Goal: Task Accomplishment & Management: Use online tool/utility

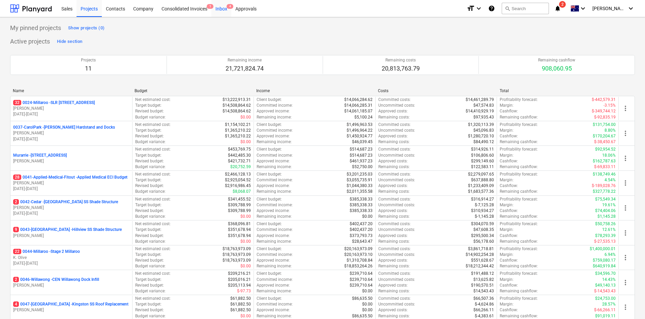
click at [220, 8] on div "Inbox 4" at bounding box center [221, 8] width 20 height 17
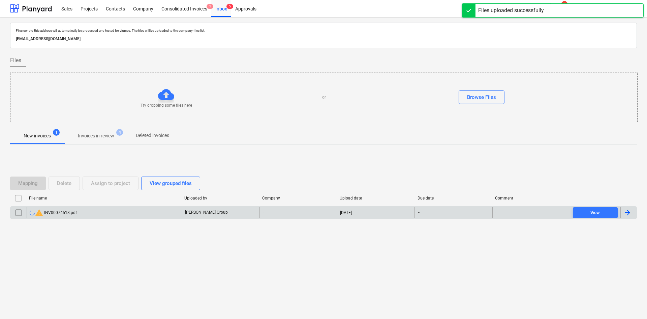
click at [20, 213] on input "checkbox" at bounding box center [18, 212] width 11 height 11
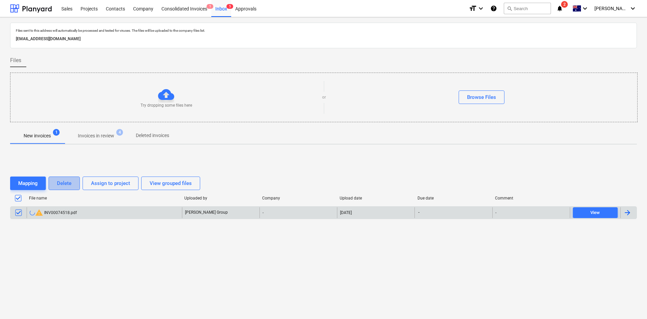
click at [59, 184] on div "Delete" at bounding box center [64, 183] width 14 height 9
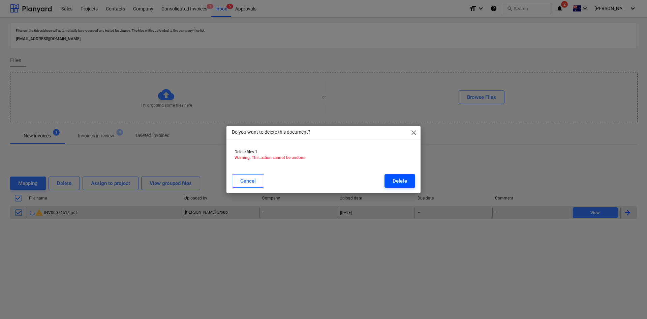
click at [391, 181] on button "Delete" at bounding box center [400, 180] width 31 height 13
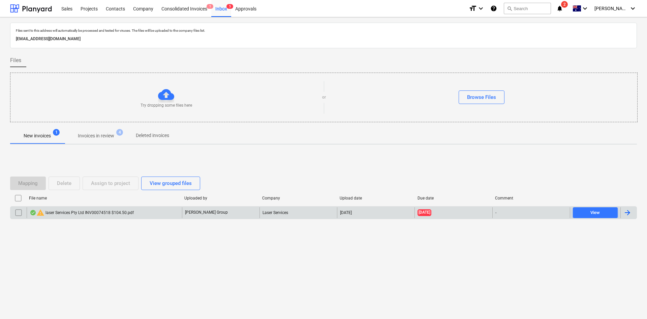
click at [89, 208] on div "warning laser Services Pty Ltd INV00074518 $104.50.pdf" at bounding box center [82, 212] width 104 height 8
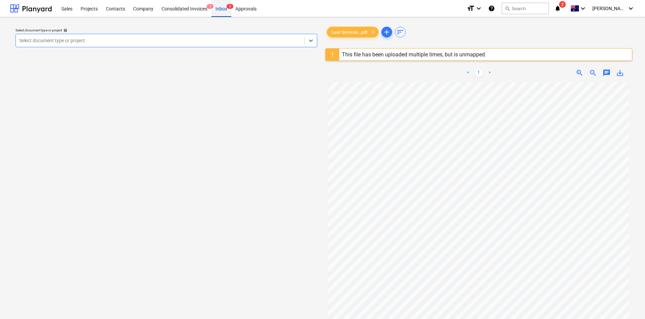
click at [222, 9] on div "Inbox 6" at bounding box center [221, 8] width 20 height 17
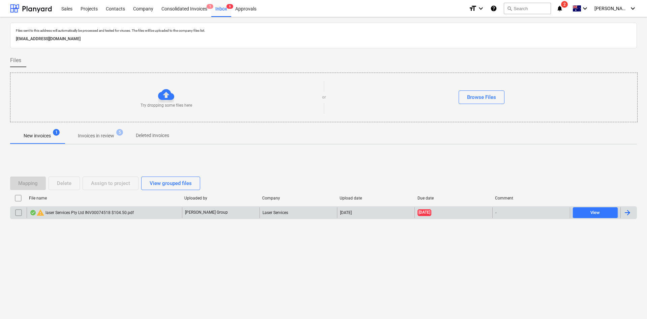
click at [16, 215] on input "checkbox" at bounding box center [18, 212] width 11 height 11
click at [64, 186] on div "Delete" at bounding box center [64, 183] width 14 height 9
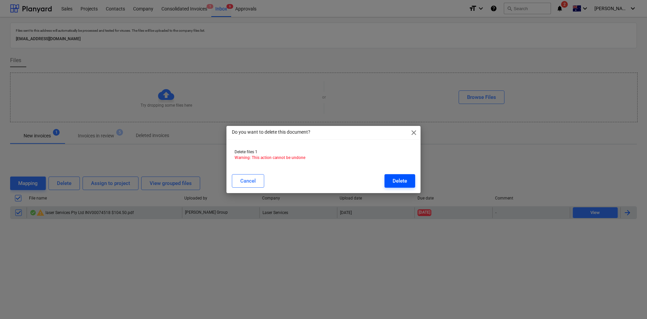
click at [406, 178] on div "Delete" at bounding box center [400, 180] width 14 height 9
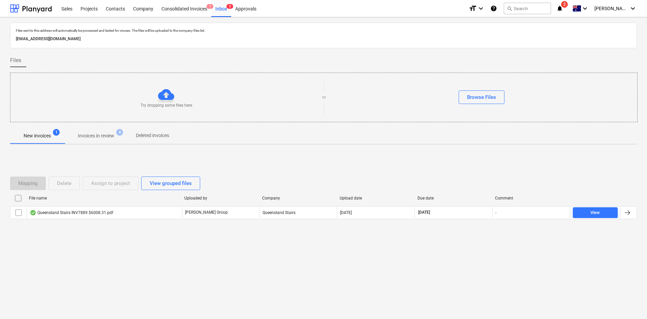
click at [76, 213] on div "Queensland Stairs INV7889 $6008.31.pdf" at bounding box center [72, 212] width 84 height 5
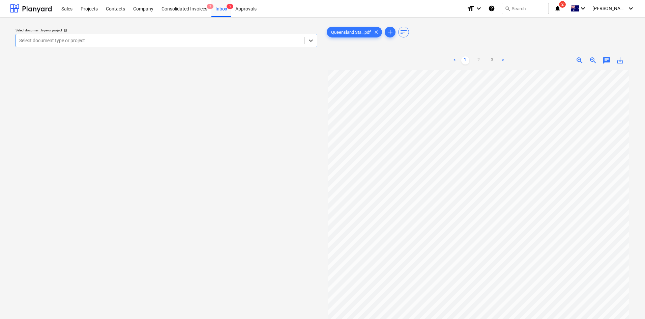
click at [174, 36] on div "Select document type or project" at bounding box center [160, 40] width 289 height 9
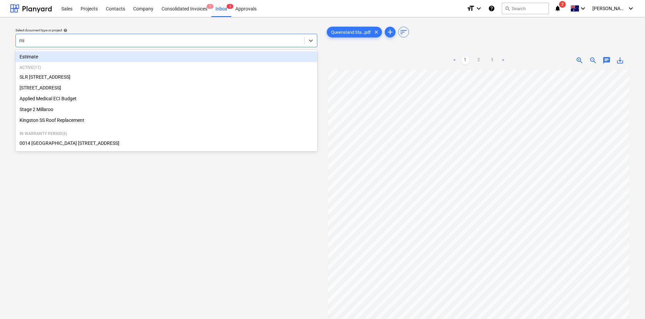
type input "mil"
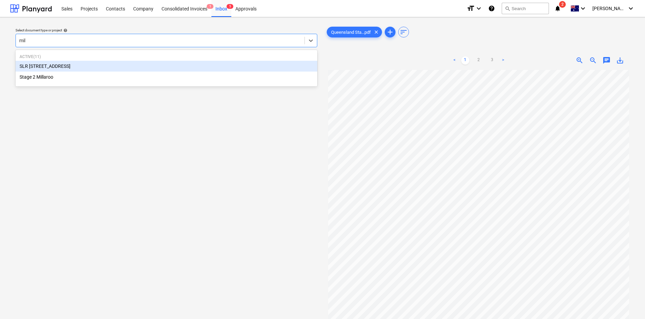
click at [55, 65] on div "SLR [STREET_ADDRESS]" at bounding box center [167, 66] width 302 height 11
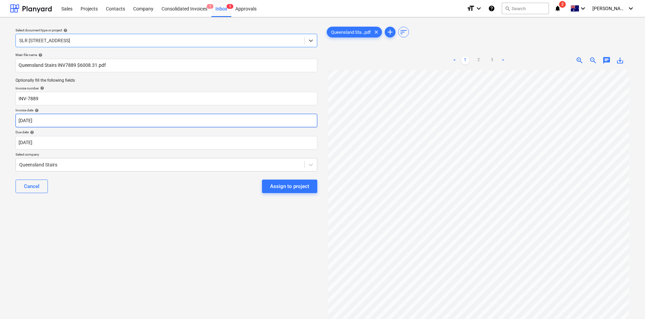
click at [84, 121] on body "Sales Projects Contacts Company Consolidated Invoices 1 Inbox 5 Approvals forma…" at bounding box center [322, 159] width 645 height 319
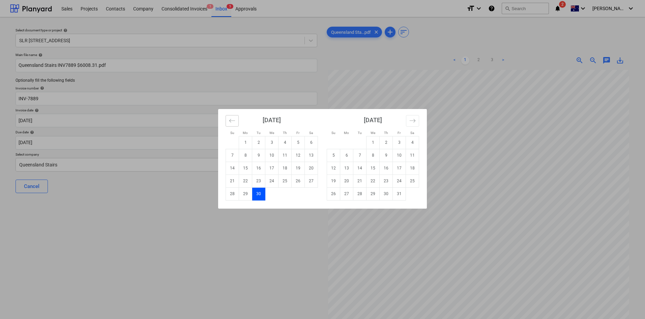
click at [230, 117] on button "Move backward to switch to the previous month." at bounding box center [232, 120] width 13 height 11
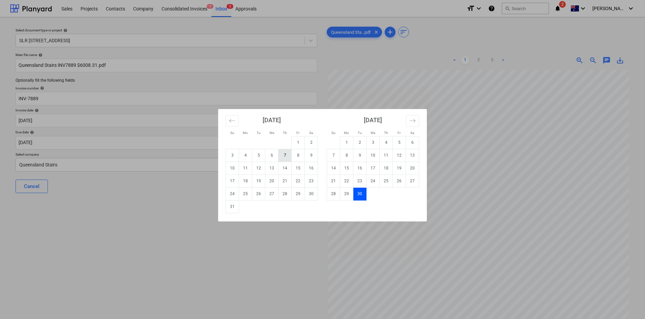
click at [287, 158] on td "7" at bounding box center [284, 155] width 13 height 13
type input "[DATE]"
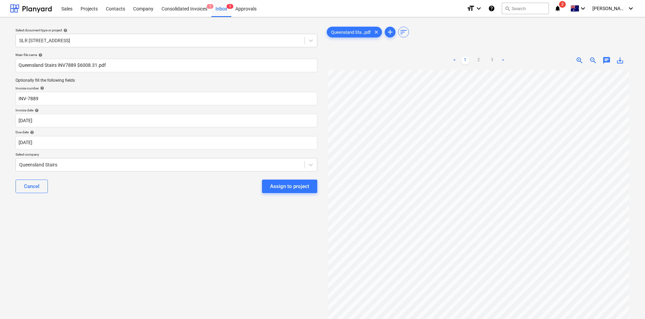
scroll to position [127, 0]
click at [289, 183] on div "Assign to project" at bounding box center [289, 186] width 39 height 9
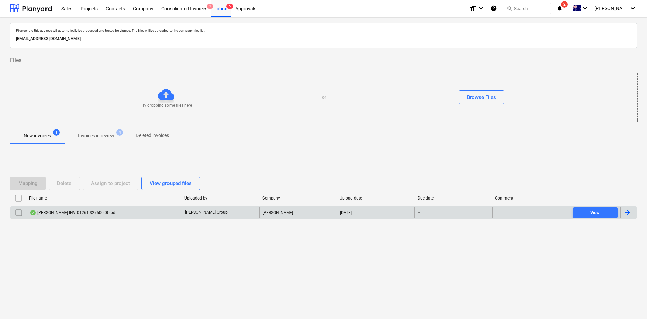
click at [82, 214] on div "[PERSON_NAME] INV 01261 $27500.00.pdf" at bounding box center [73, 212] width 87 height 5
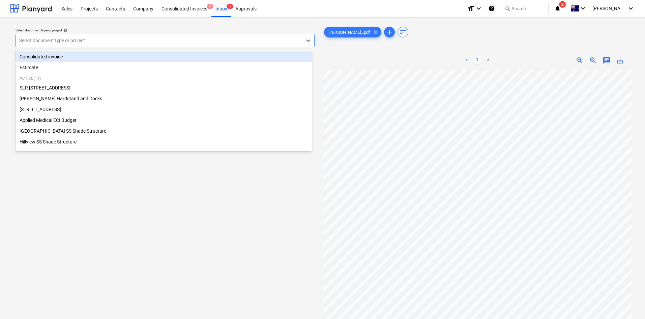
click at [113, 41] on div at bounding box center [158, 40] width 279 height 7
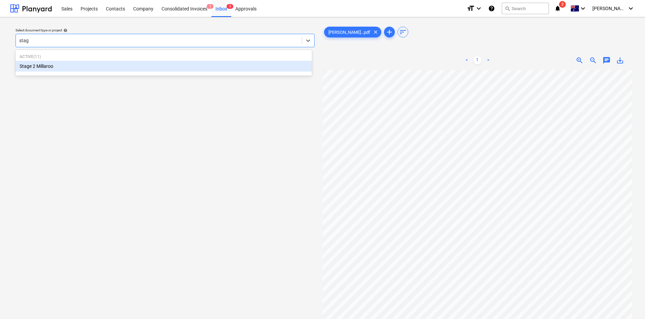
type input "stage"
click at [69, 68] on div "Stage 2 Millaroo" at bounding box center [164, 66] width 296 height 11
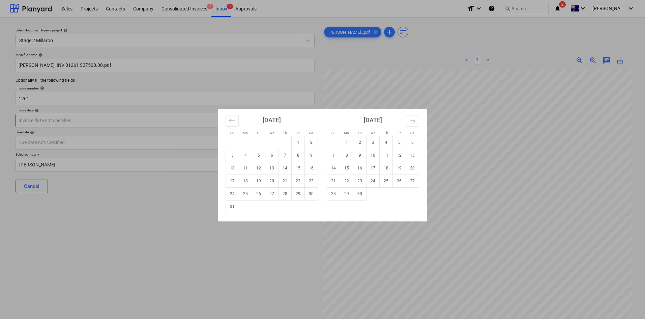
click at [65, 122] on body "Sales Projects Contacts Company Consolidated Invoices 1 Inbox 5 Approvals forma…" at bounding box center [322, 159] width 645 height 319
click at [352, 59] on div "Su Mo Tu We Th Fr Sa Su Mo Tu We Th Fr Sa [DATE] 1 2 3 4 5 6 7 8 9 10 11 12 13 …" at bounding box center [322, 159] width 645 height 319
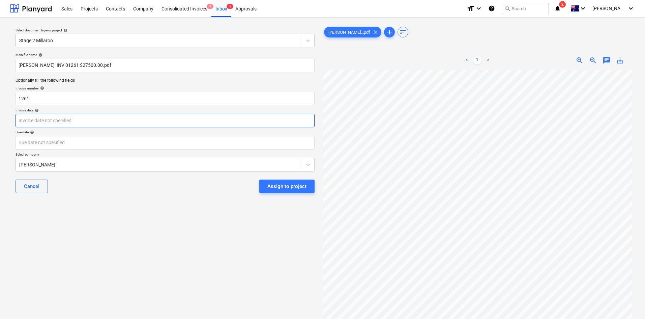
click at [69, 118] on body "Sales Projects Contacts Company Consolidated Invoices 1 Inbox 5 Approvals forma…" at bounding box center [322, 159] width 645 height 319
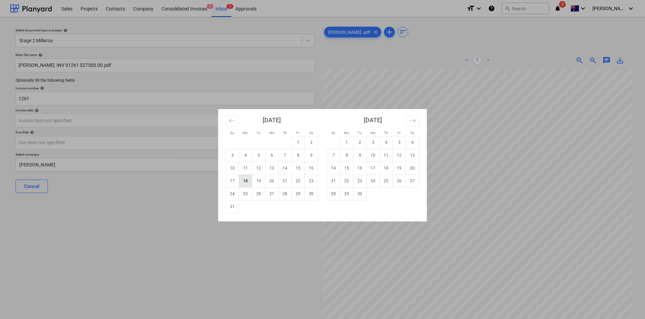
click at [249, 177] on td "18" at bounding box center [245, 180] width 13 height 13
type input "[DATE]"
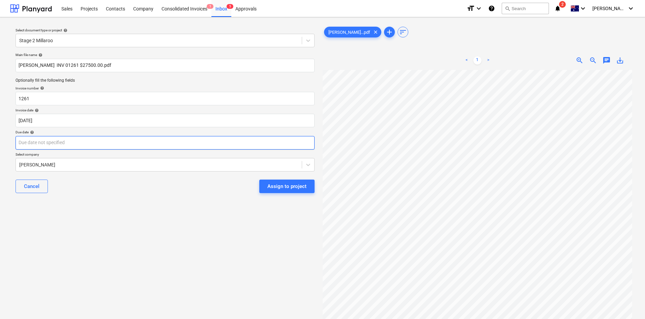
click at [140, 143] on body "Sales Projects Contacts Company Consolidated Invoices 1 Inbox 5 Approvals forma…" at bounding box center [322, 159] width 645 height 319
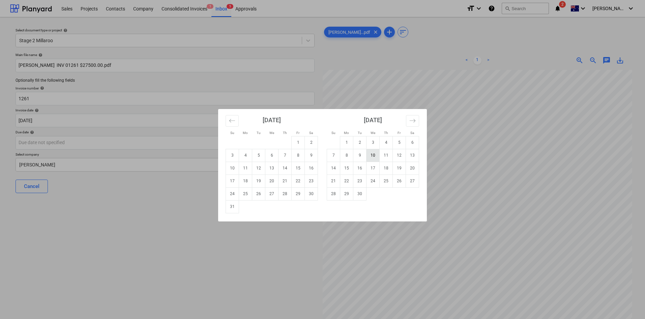
click at [374, 157] on td "10" at bounding box center [372, 155] width 13 height 13
type input "[DATE]"
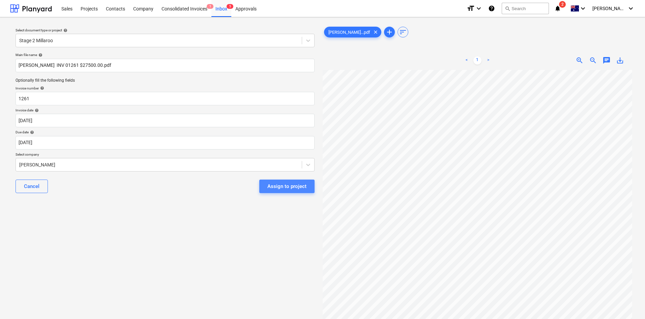
click at [272, 183] on div "Assign to project" at bounding box center [286, 186] width 39 height 9
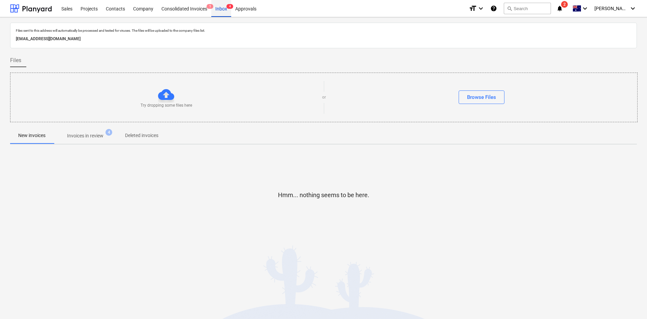
drag, startPoint x: 221, startPoint y: 9, endPoint x: 217, endPoint y: 9, distance: 4.1
click at [221, 9] on div "Inbox 4" at bounding box center [221, 8] width 20 height 17
click at [183, 11] on div "Consolidated Invoices 1" at bounding box center [184, 8] width 54 height 17
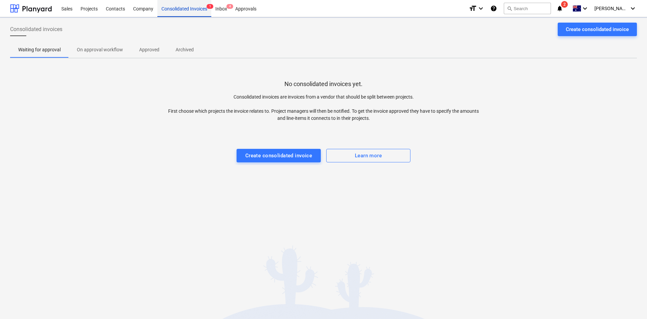
click at [199, 9] on div "Consolidated Invoices 1" at bounding box center [184, 8] width 54 height 17
click at [225, 9] on div "Inbox 4" at bounding box center [221, 8] width 20 height 17
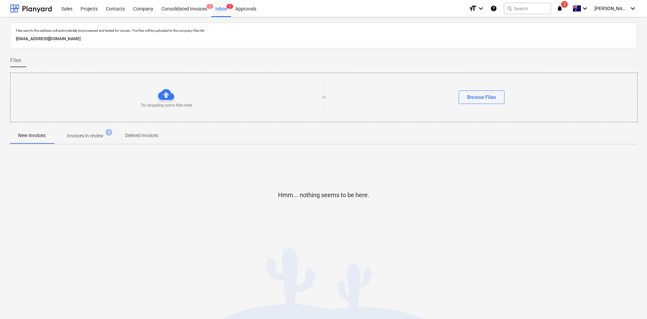
click at [81, 136] on p "Invoices in review" at bounding box center [85, 135] width 36 height 7
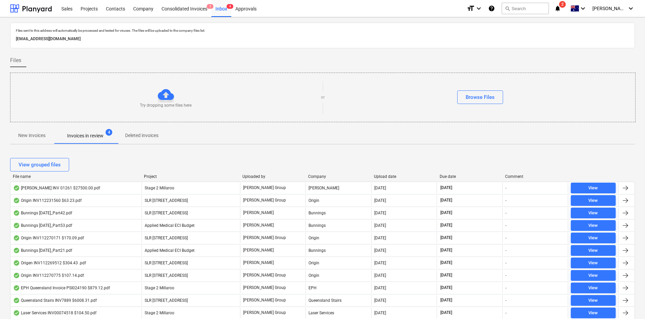
click at [27, 134] on p "New invoices" at bounding box center [31, 135] width 27 height 7
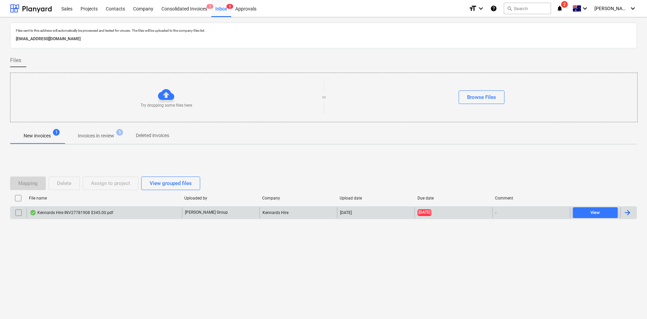
click at [101, 209] on div "Kennards Hire INV27781908 $345.00.pdf" at bounding box center [104, 212] width 155 height 11
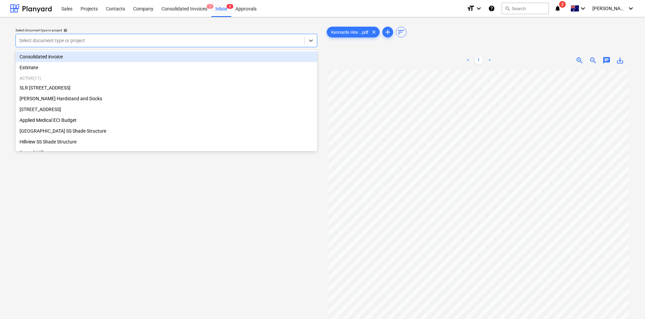
click at [45, 38] on div at bounding box center [160, 40] width 282 height 7
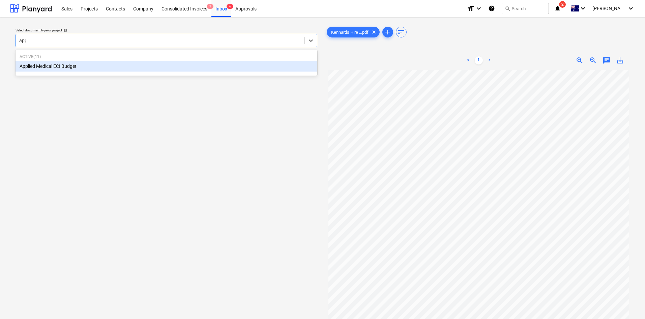
type input "appl"
click at [52, 63] on div "Applied Medical ECI Budget" at bounding box center [167, 66] width 302 height 11
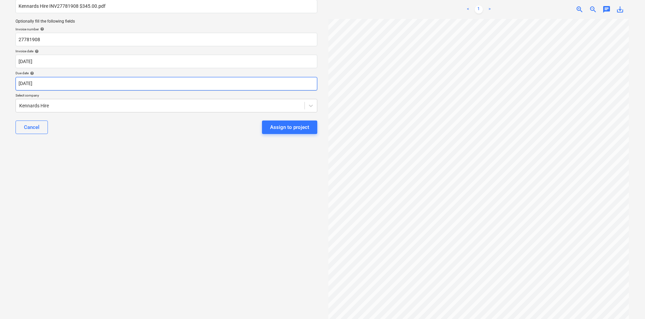
click at [88, 87] on body "Sales Projects Contacts Company Consolidated Invoices 1 Inbox 6 Approvals forma…" at bounding box center [322, 100] width 645 height 319
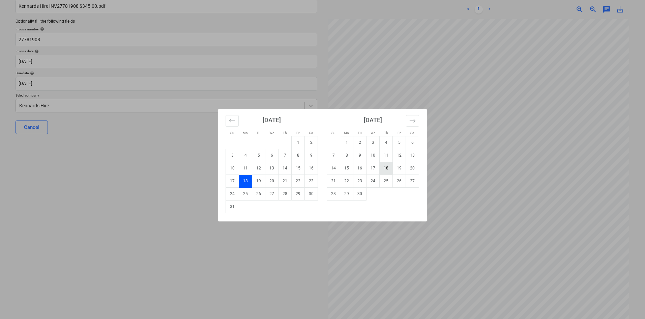
click at [389, 171] on td "18" at bounding box center [386, 167] width 13 height 13
type input "[DATE]"
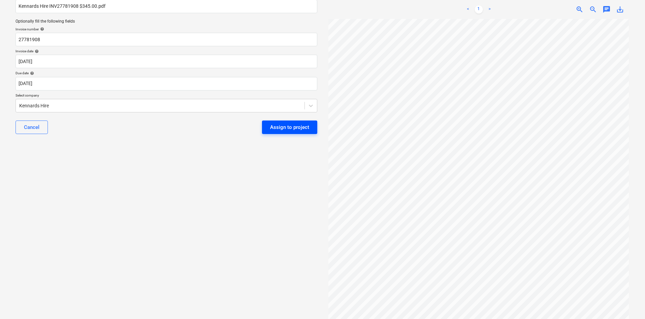
click at [271, 124] on div "Assign to project" at bounding box center [289, 127] width 39 height 9
